Goal: Transaction & Acquisition: Subscribe to service/newsletter

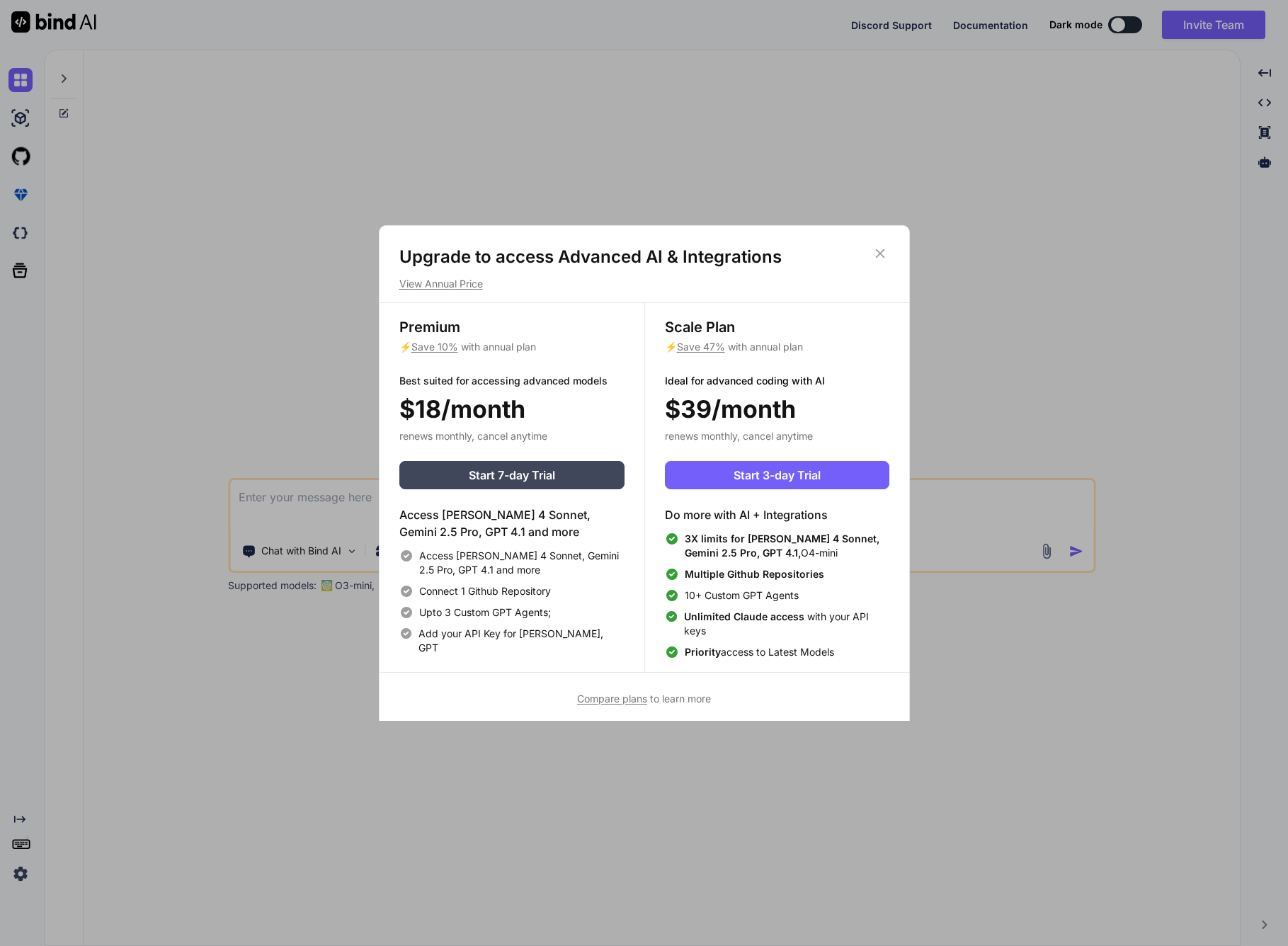
type textarea "x"
click at [460, 281] on p "View Annual Price" at bounding box center [644, 284] width 490 height 14
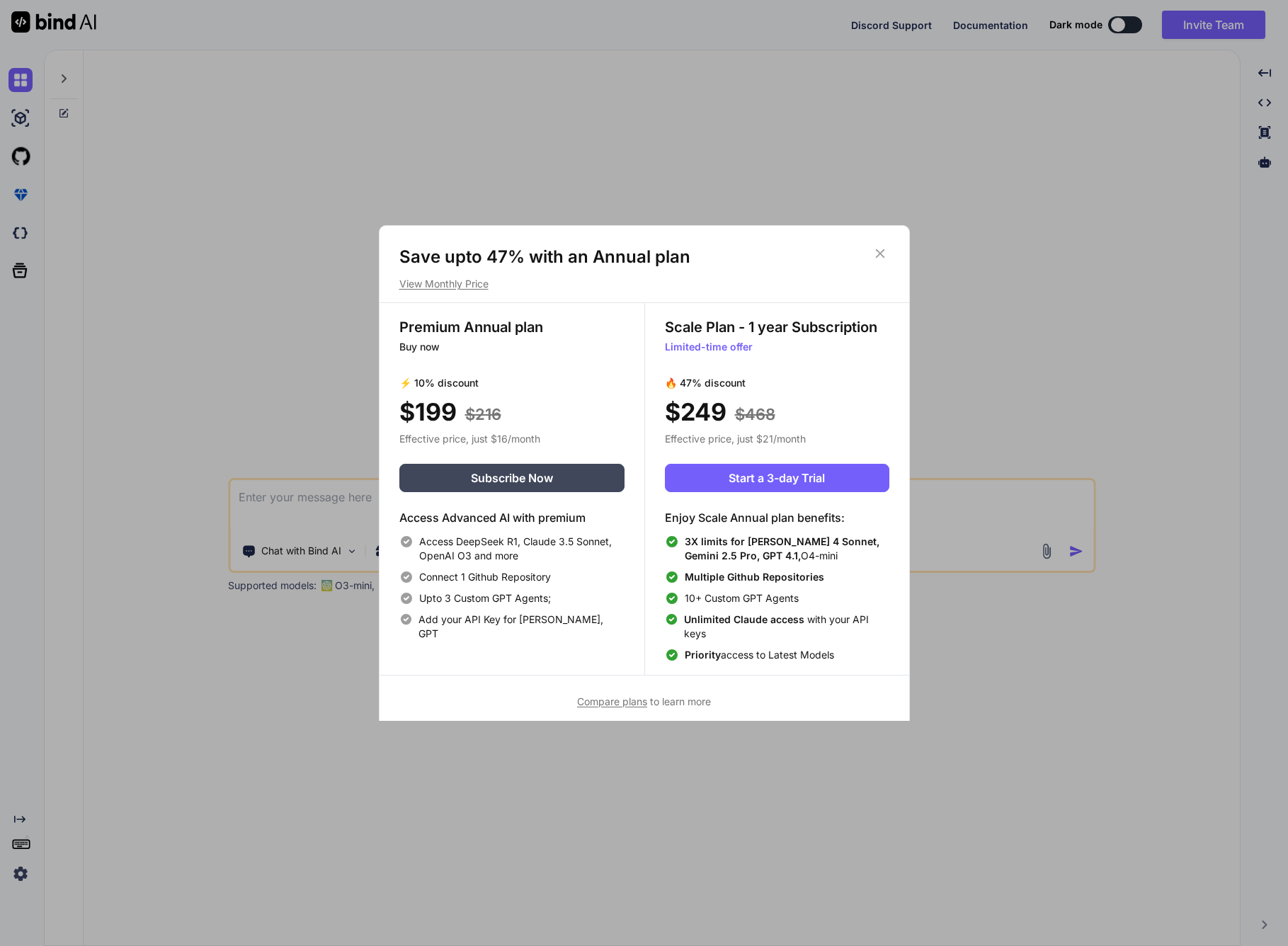
click at [602, 705] on span "Compare plans" at bounding box center [612, 701] width 70 height 12
click at [877, 253] on icon at bounding box center [880, 254] width 16 height 16
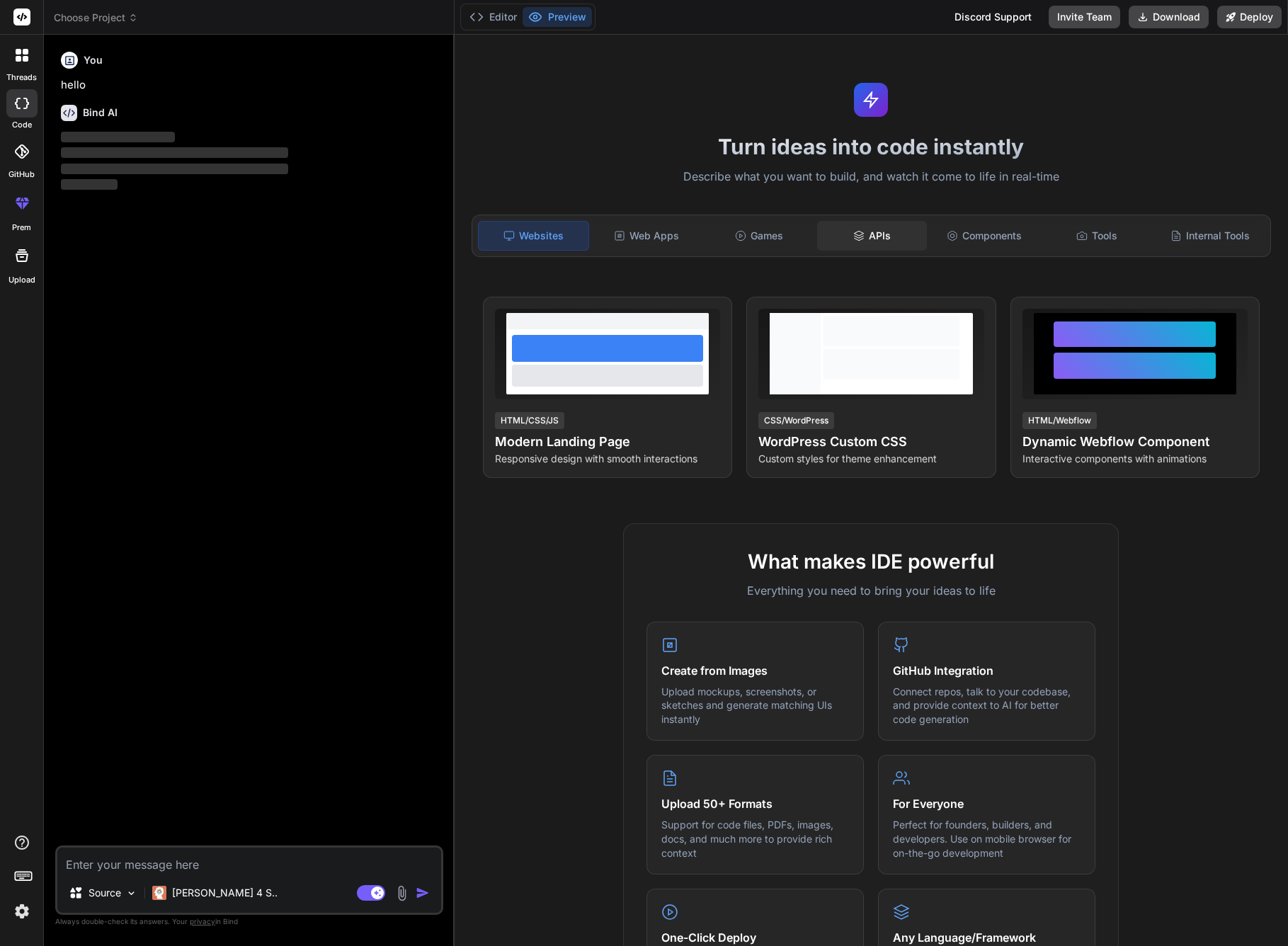
click at [860, 235] on icon at bounding box center [859, 236] width 11 height 11
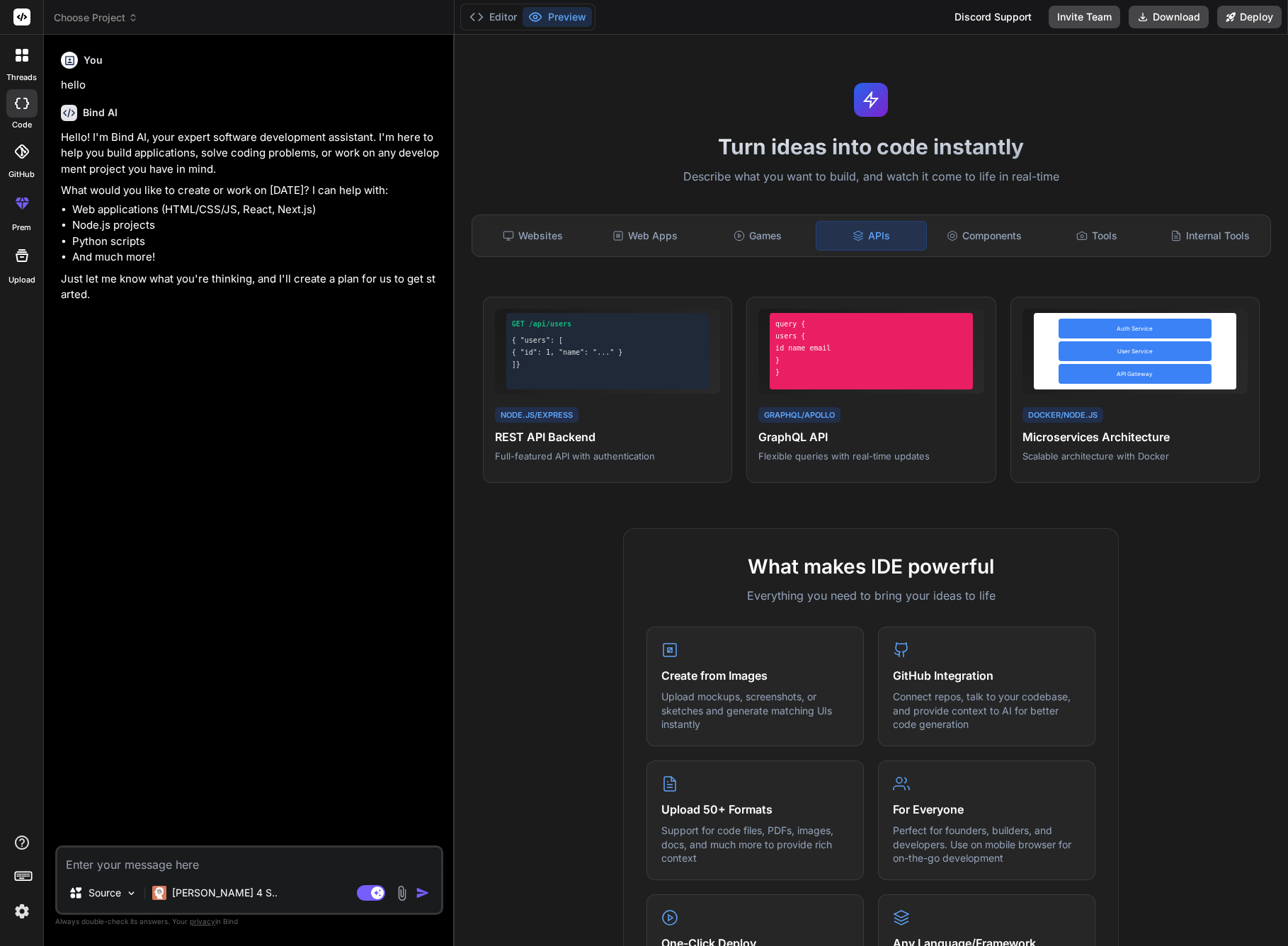
type textarea "x"
click at [983, 243] on div "Components" at bounding box center [985, 236] width 109 height 30
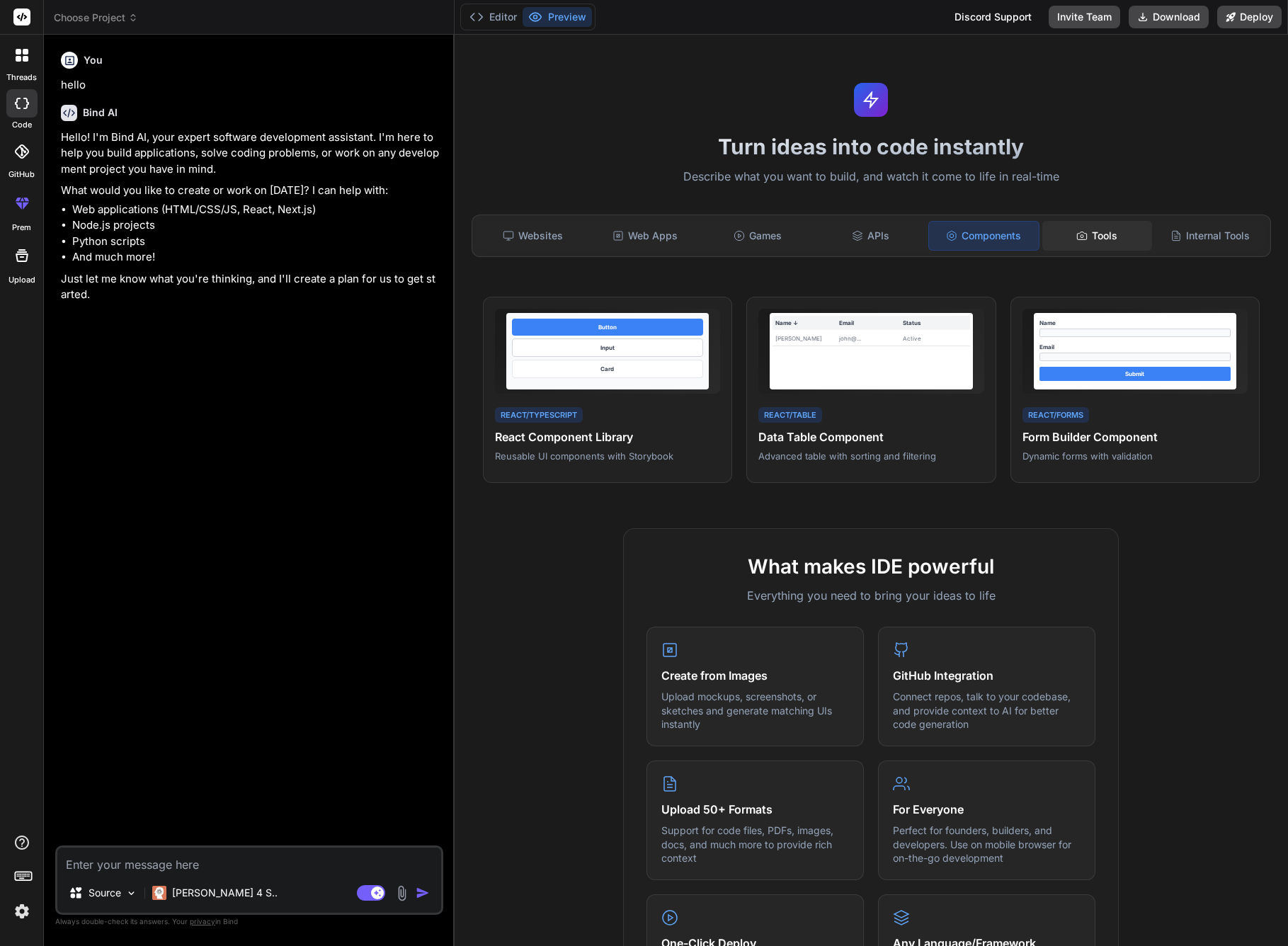
click at [1084, 233] on icon at bounding box center [1082, 236] width 11 height 11
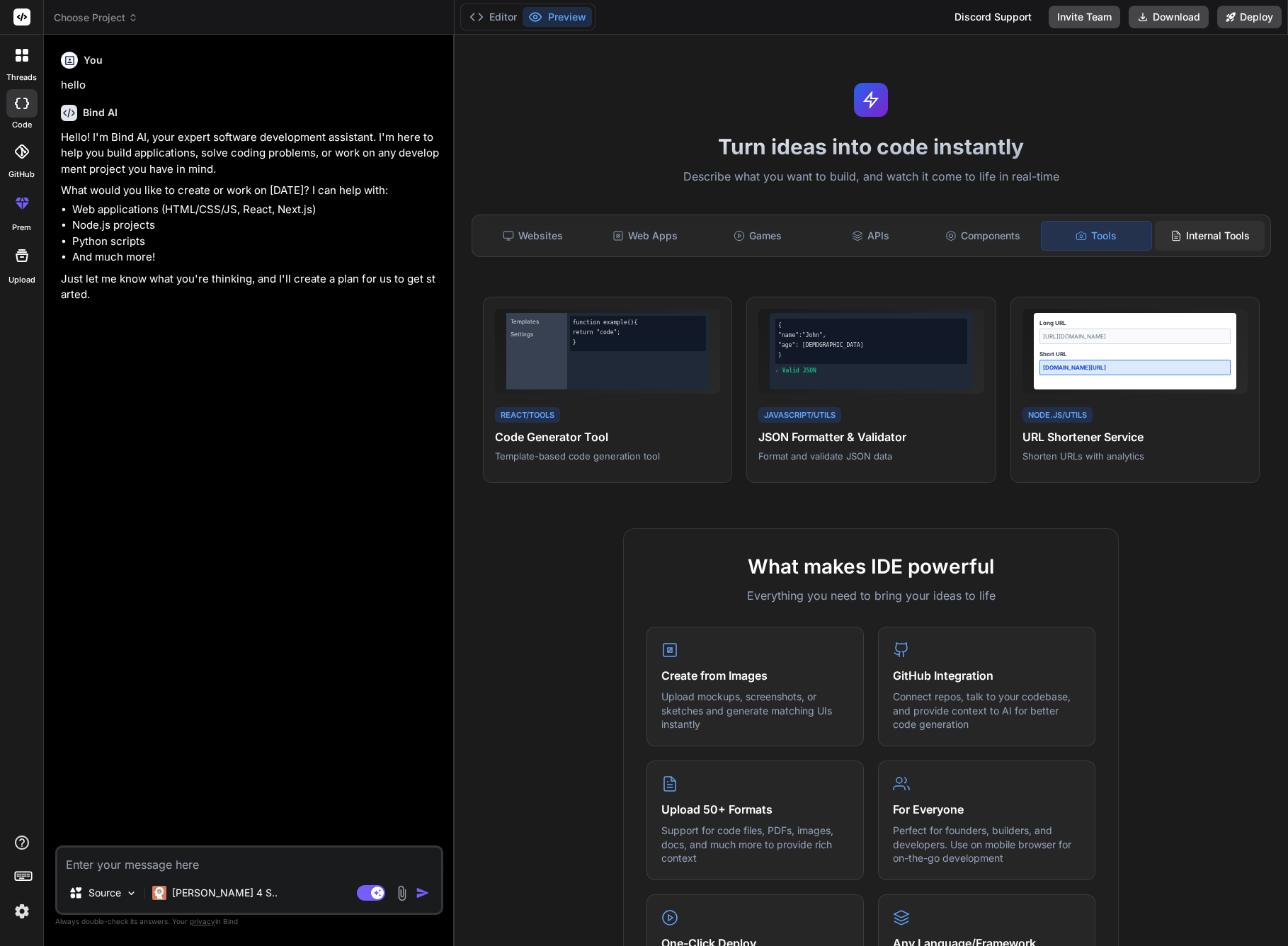
click at [1213, 241] on div "Internal Tools" at bounding box center [1210, 236] width 109 height 30
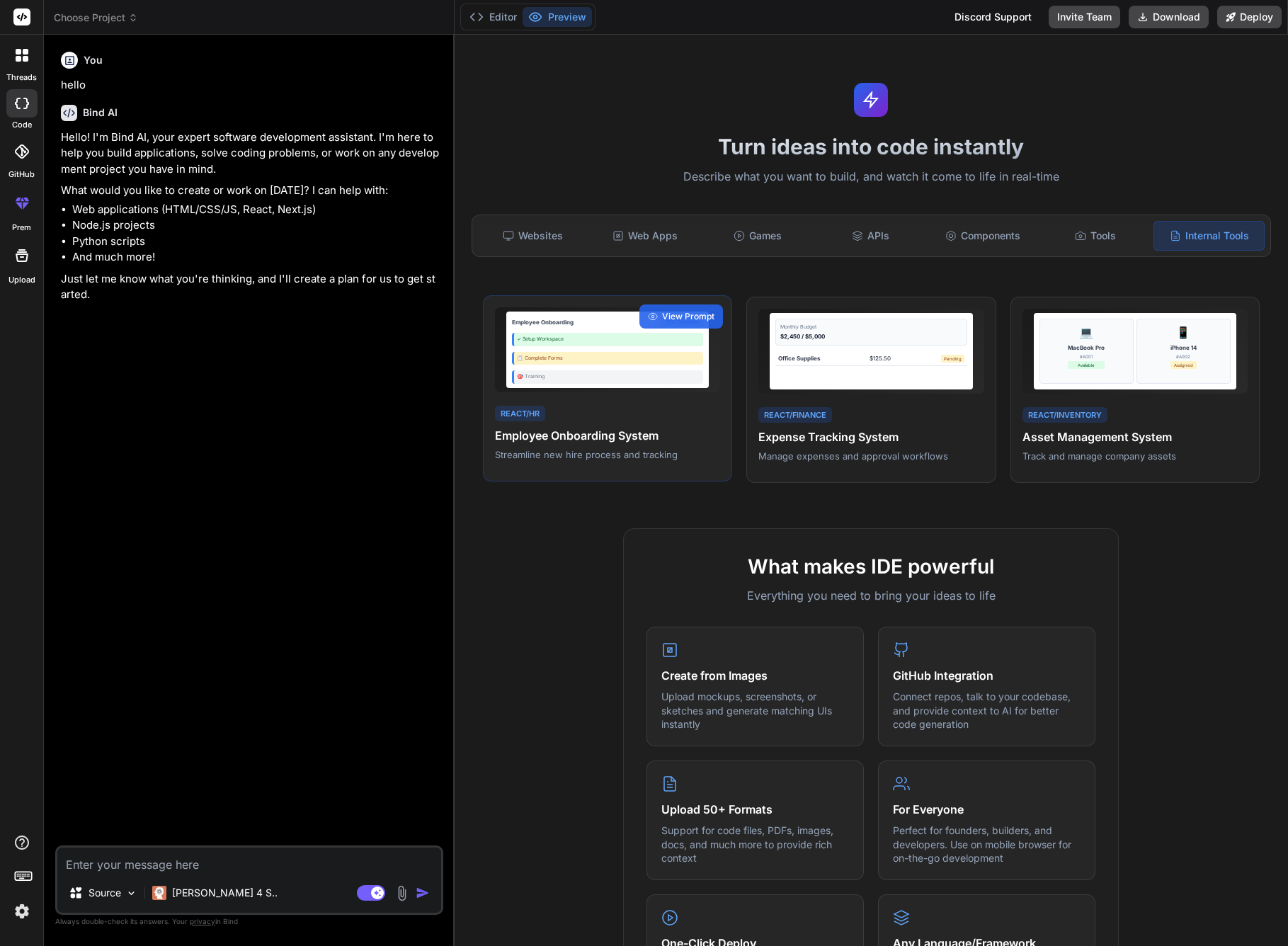
click at [648, 370] on div "🎯 Training" at bounding box center [608, 376] width 192 height 13
click at [678, 322] on span "View Prompt" at bounding box center [688, 317] width 53 height 13
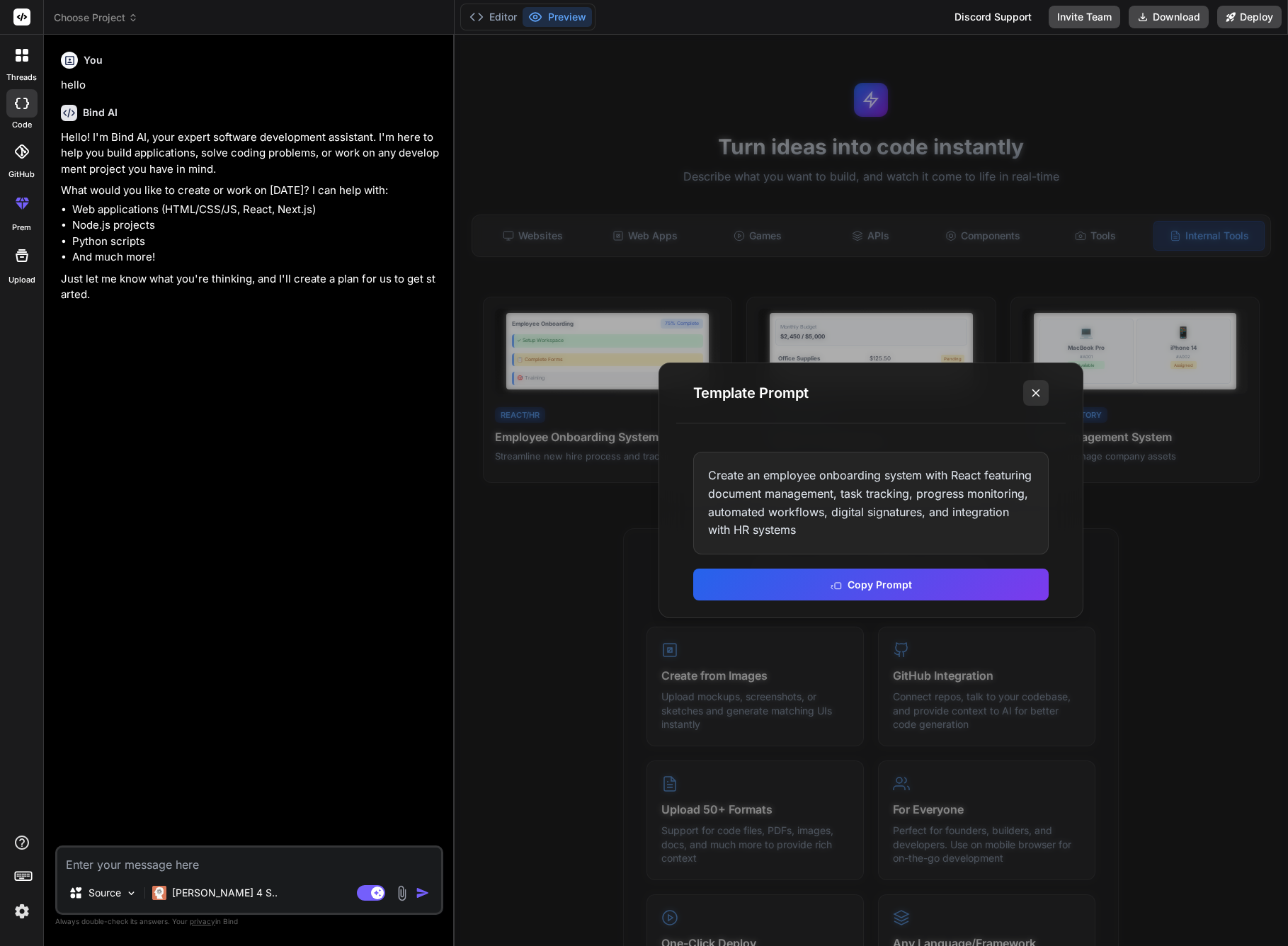
click at [1038, 398] on icon at bounding box center [1036, 393] width 14 height 14
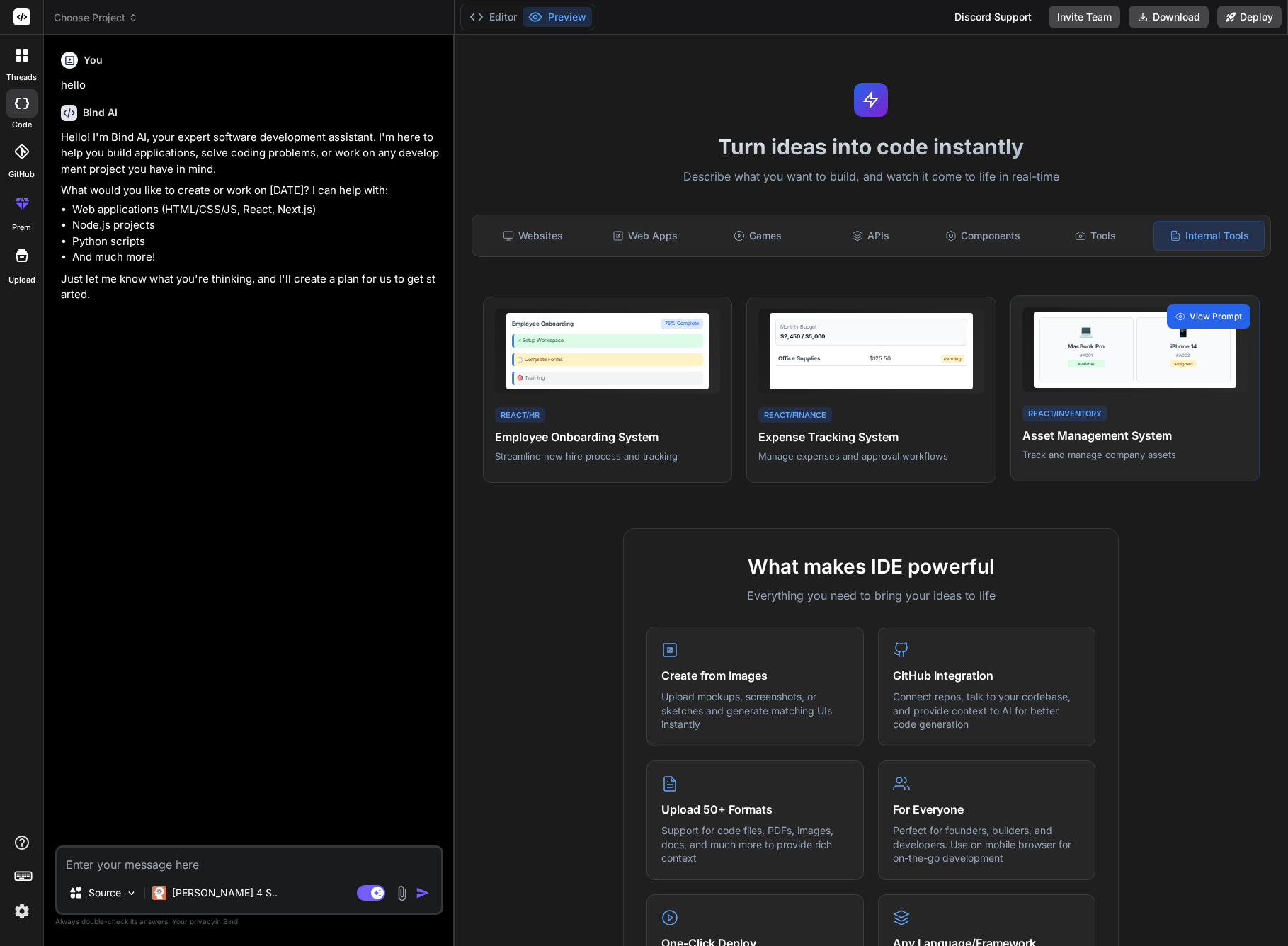
click at [1211, 315] on span "View Prompt" at bounding box center [1216, 317] width 53 height 13
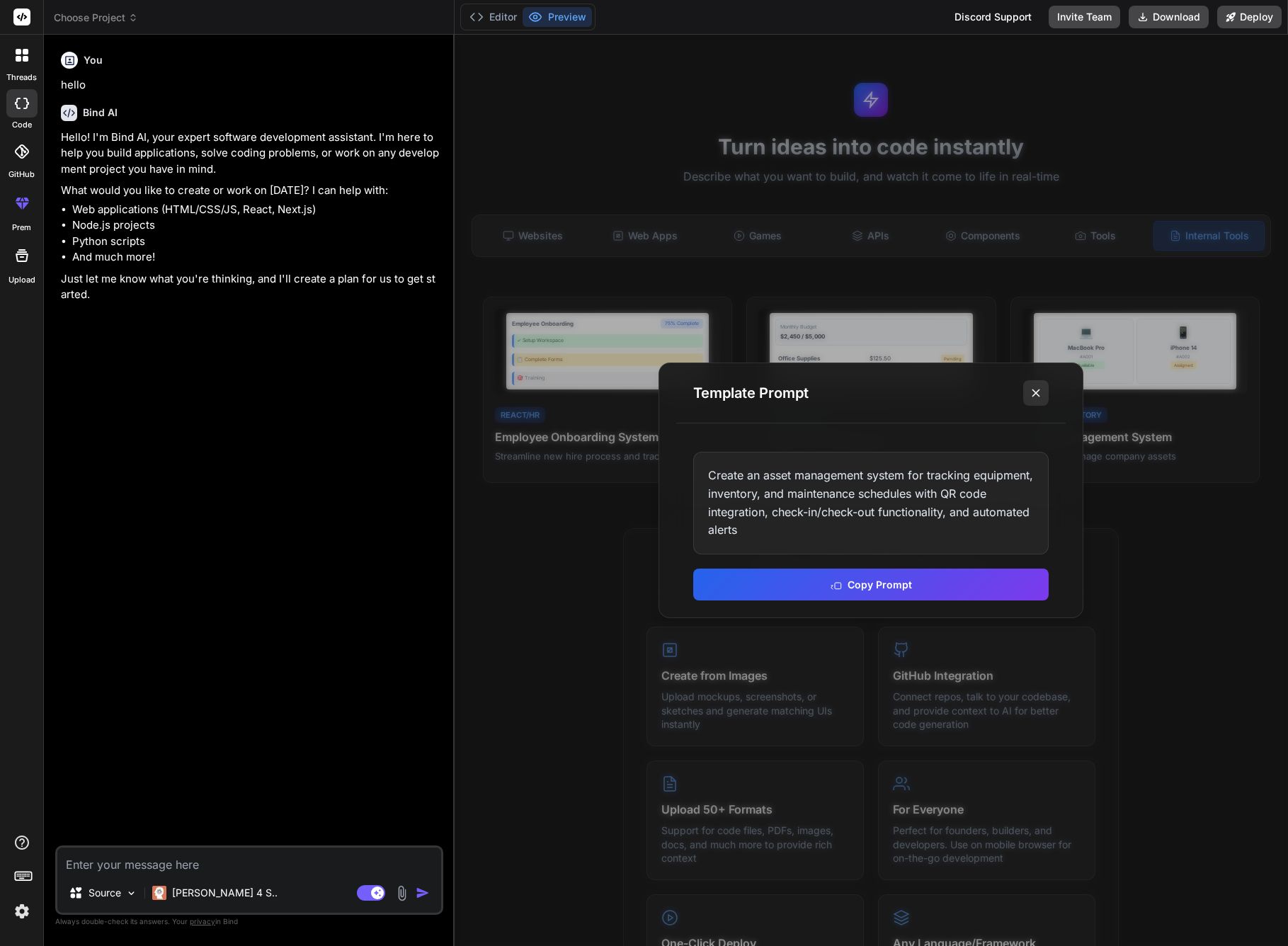
click at [1036, 396] on icon at bounding box center [1036, 393] width 14 height 14
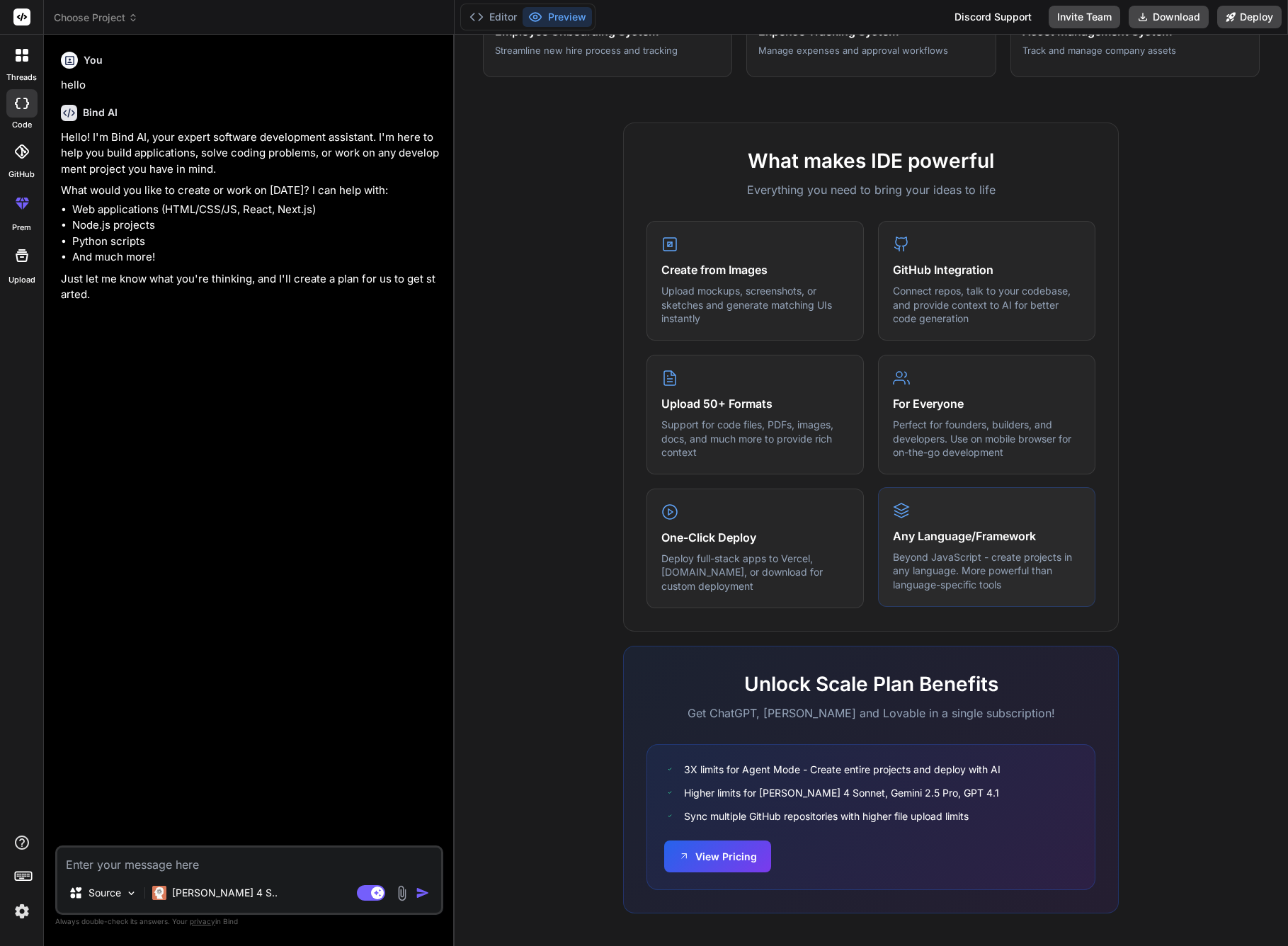
scroll to position [405, 0]
click at [721, 856] on button "View Pricing" at bounding box center [718, 855] width 107 height 32
